Goal: Find contact information: Find contact information

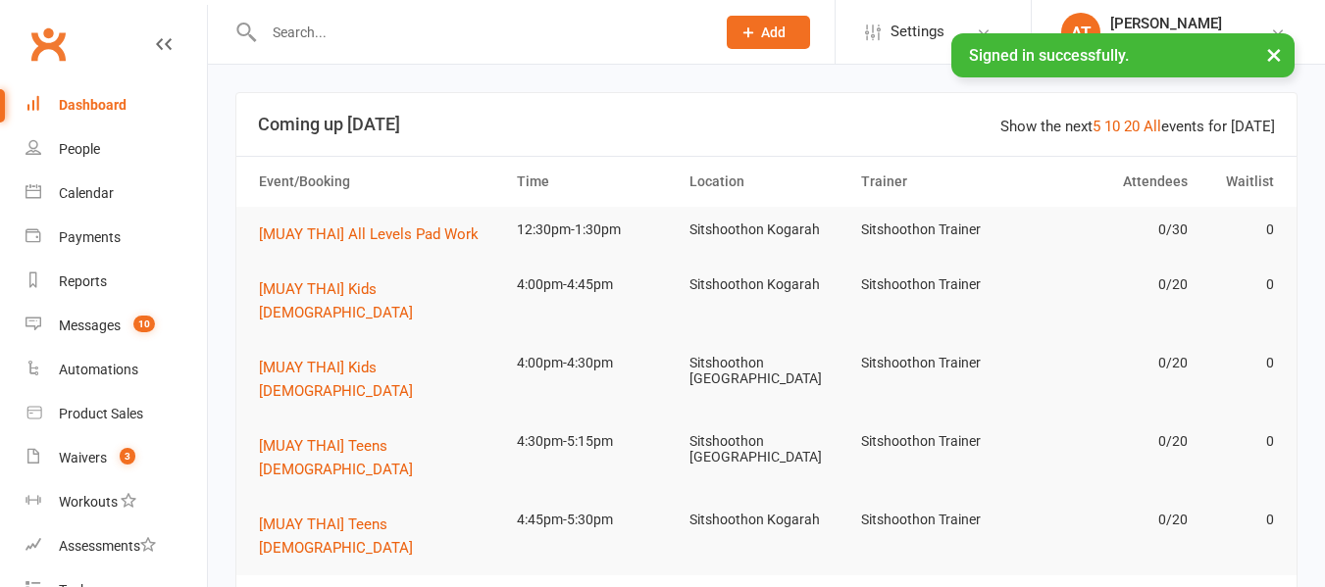
click at [378, 23] on input "text" at bounding box center [479, 32] width 443 height 27
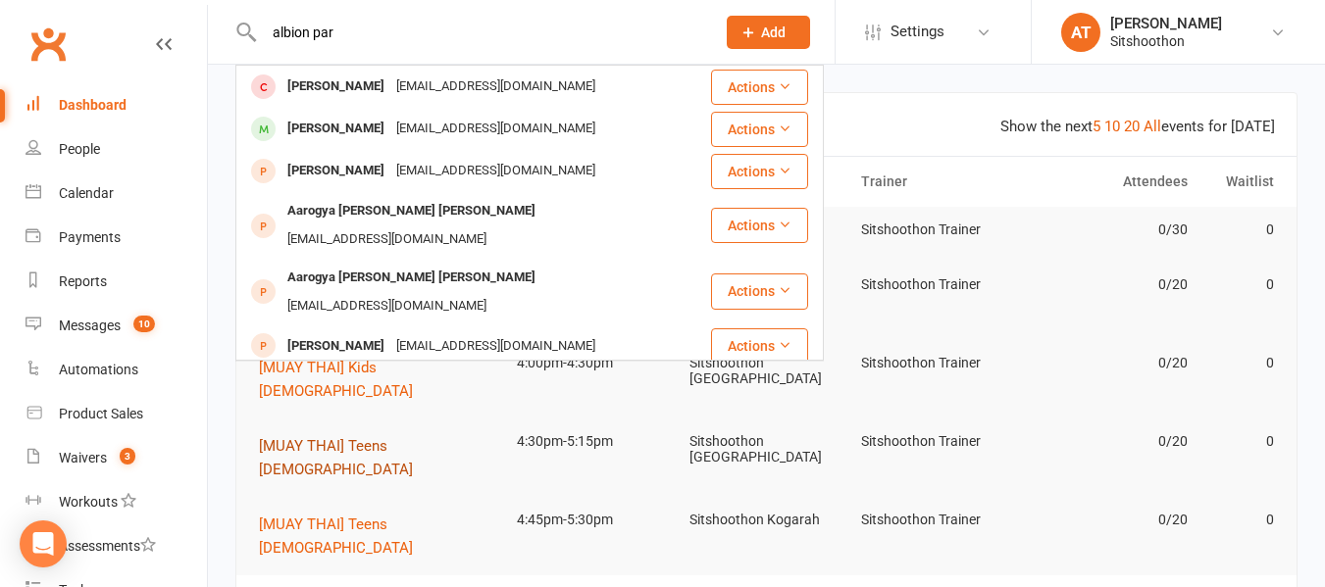
type input "albion par"
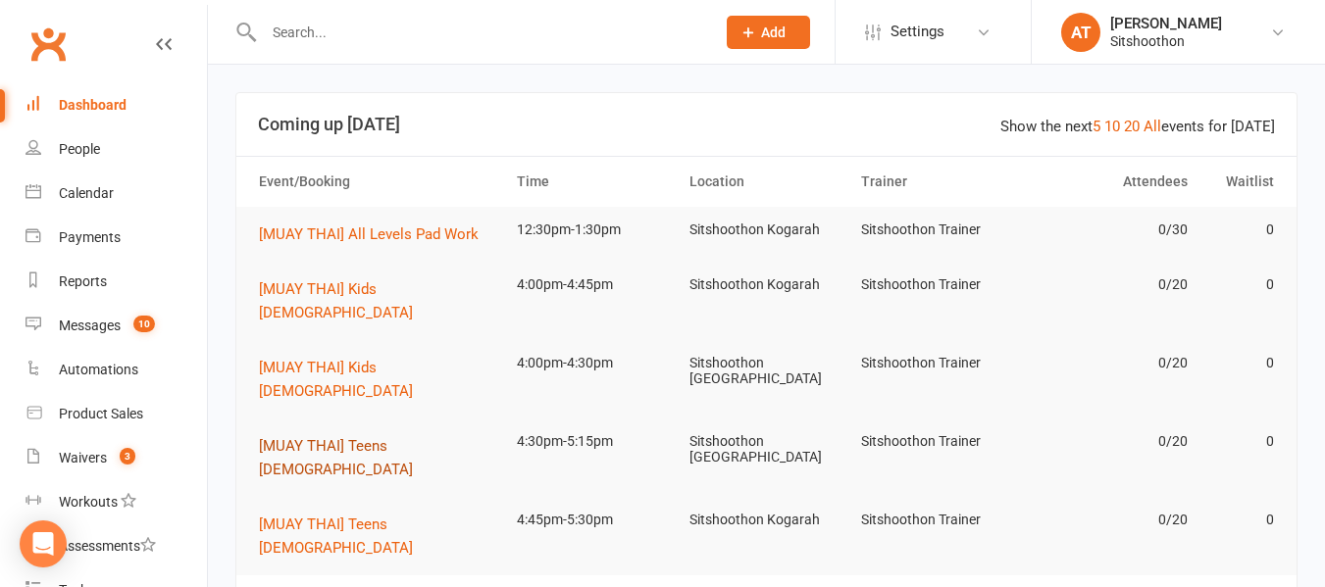
click at [362, 437] on span "[MUAY THAI] Teens [DEMOGRAPHIC_DATA]" at bounding box center [336, 457] width 154 height 41
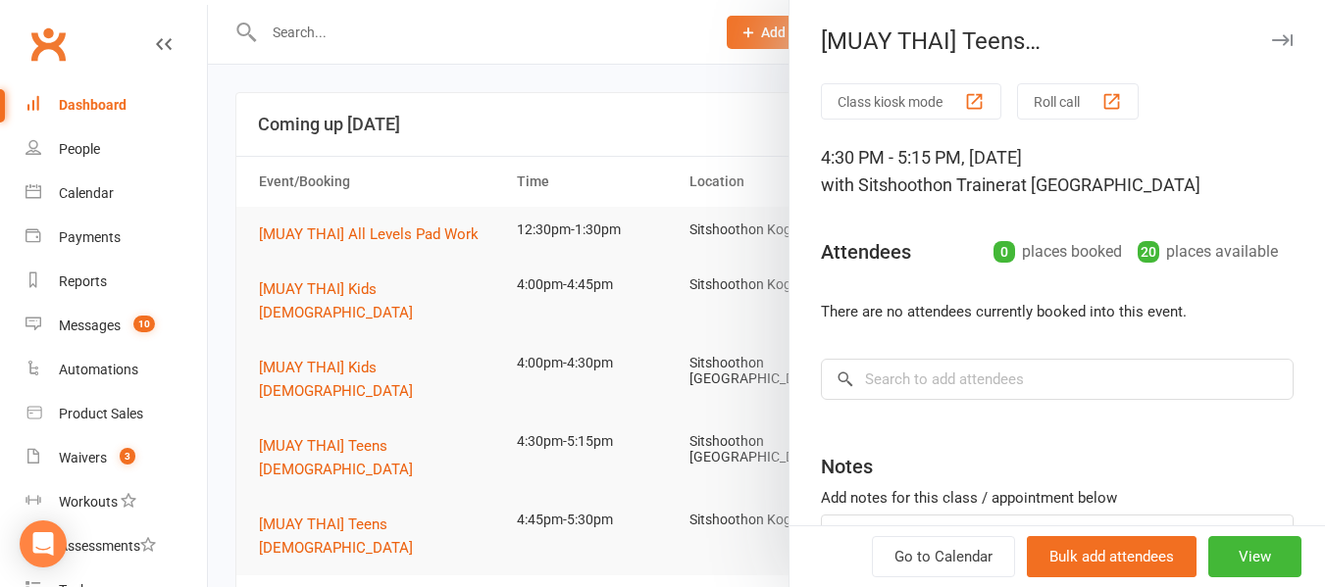
click at [580, 315] on div at bounding box center [766, 293] width 1117 height 587
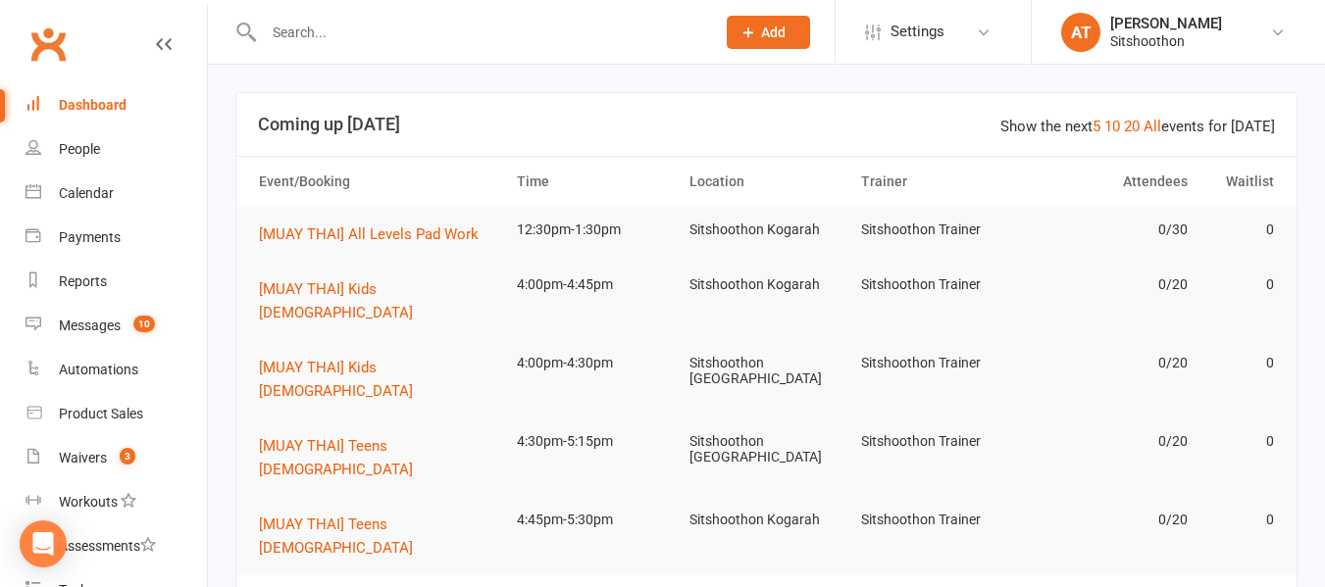
click at [358, 34] on input "text" at bounding box center [479, 32] width 443 height 27
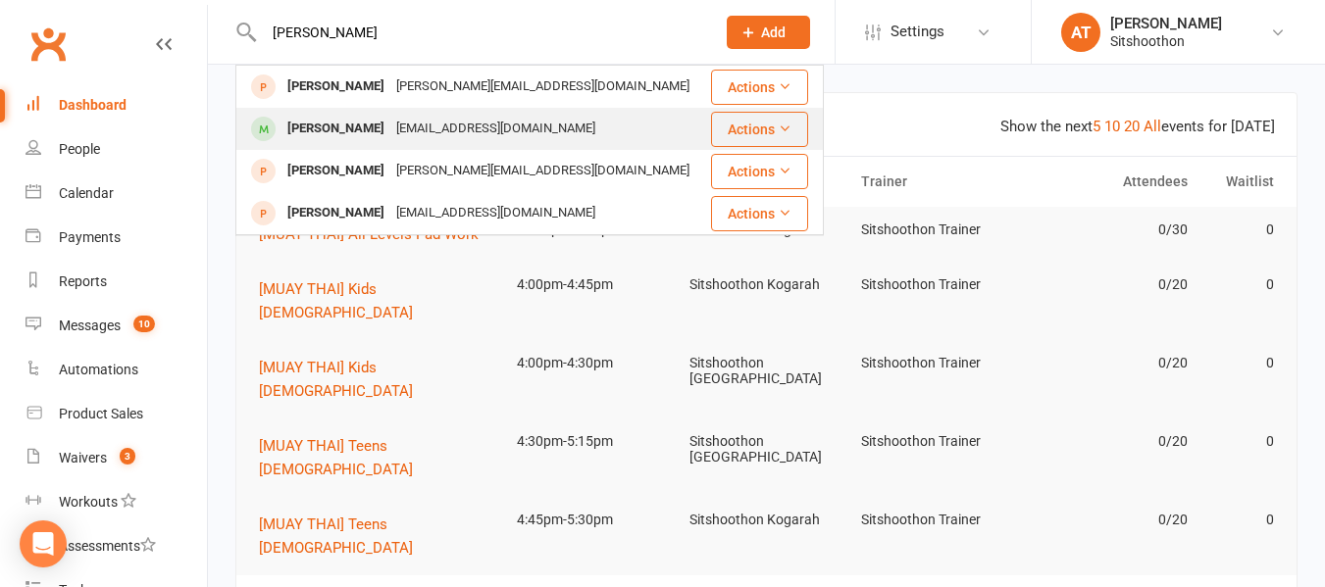
type input "[PERSON_NAME]"
click at [485, 134] on div "[EMAIL_ADDRESS][DOMAIN_NAME]" at bounding box center [495, 129] width 211 height 28
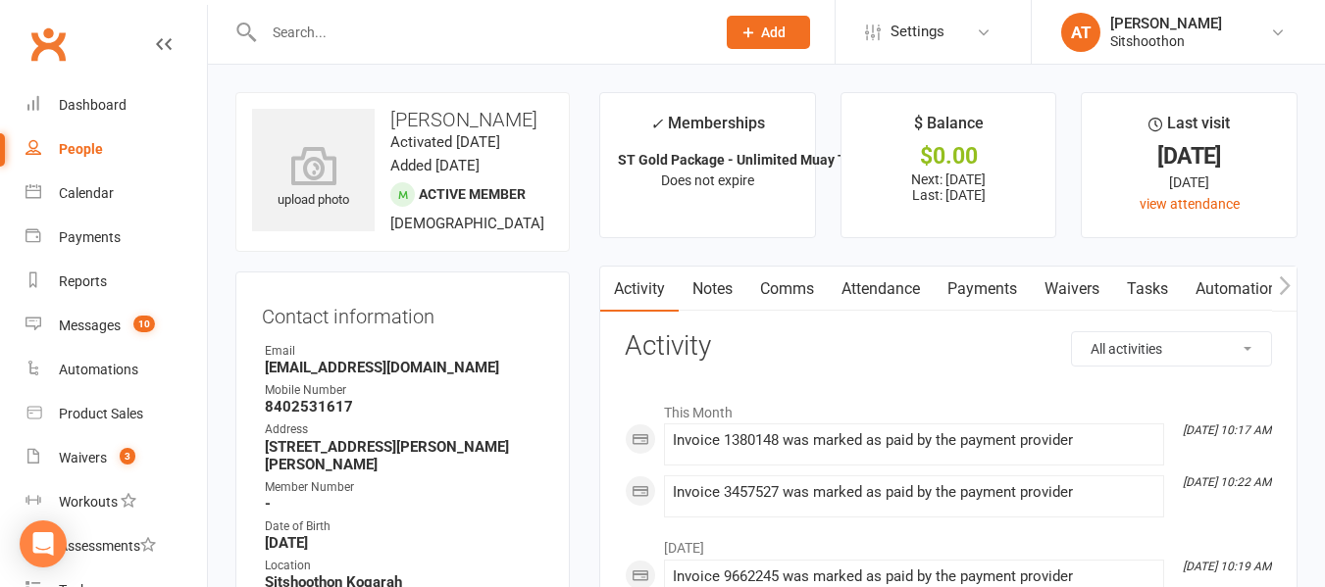
click at [394, 377] on strong "[EMAIL_ADDRESS][DOMAIN_NAME]" at bounding box center [404, 368] width 279 height 18
click at [444, 377] on strong "[EMAIL_ADDRESS][DOMAIN_NAME]" at bounding box center [404, 368] width 279 height 18
drag, startPoint x: 444, startPoint y: 392, endPoint x: 233, endPoint y: 386, distance: 210.9
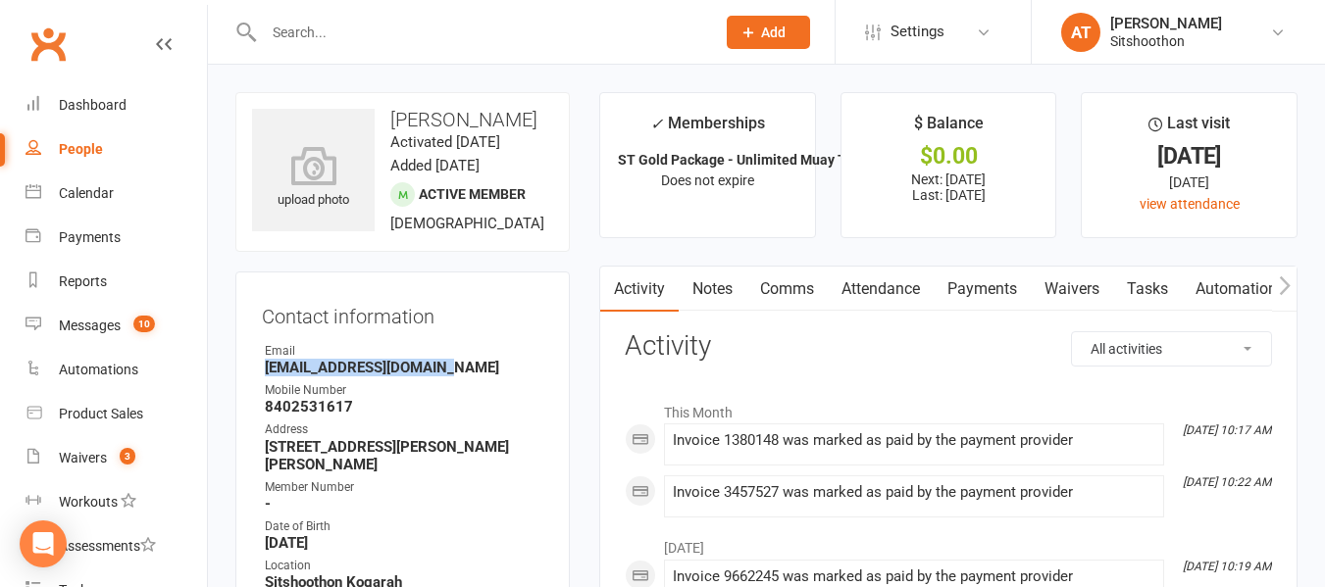
copy strong "[EMAIL_ADDRESS][DOMAIN_NAME]"
